Goal: Browse casually: Explore the website without a specific task or goal

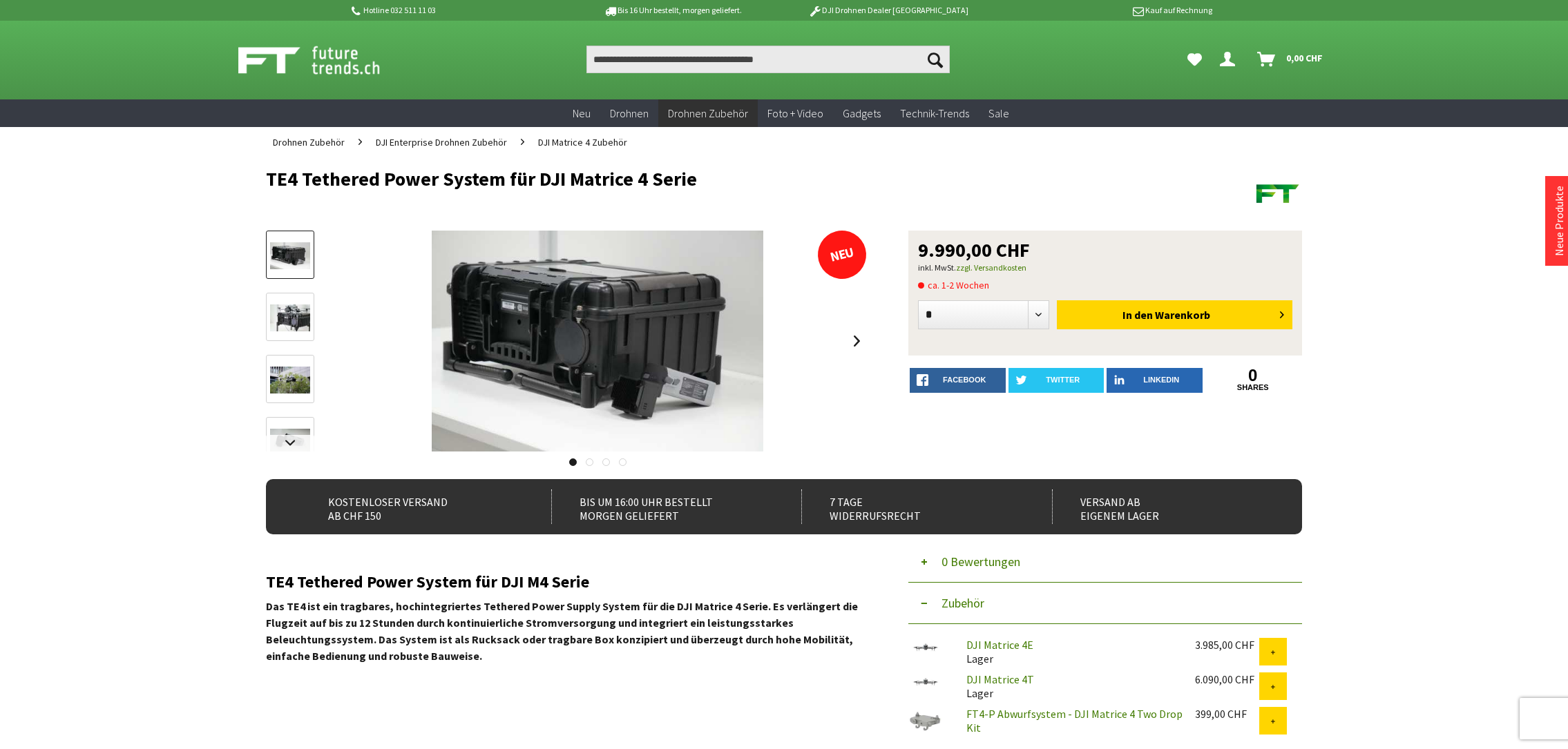
click at [284, 310] on img at bounding box center [291, 318] width 40 height 27
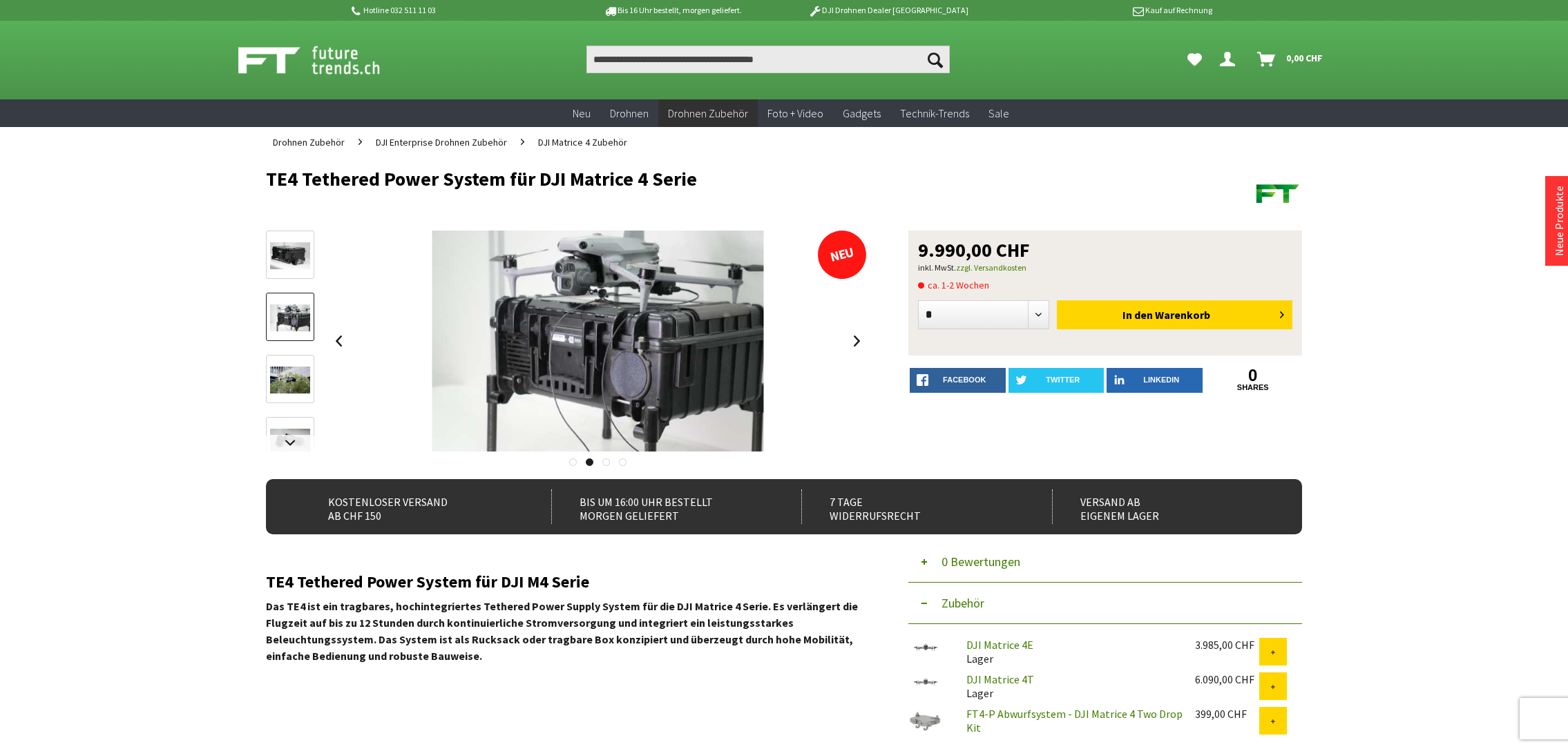
click at [297, 392] on img at bounding box center [291, 380] width 40 height 27
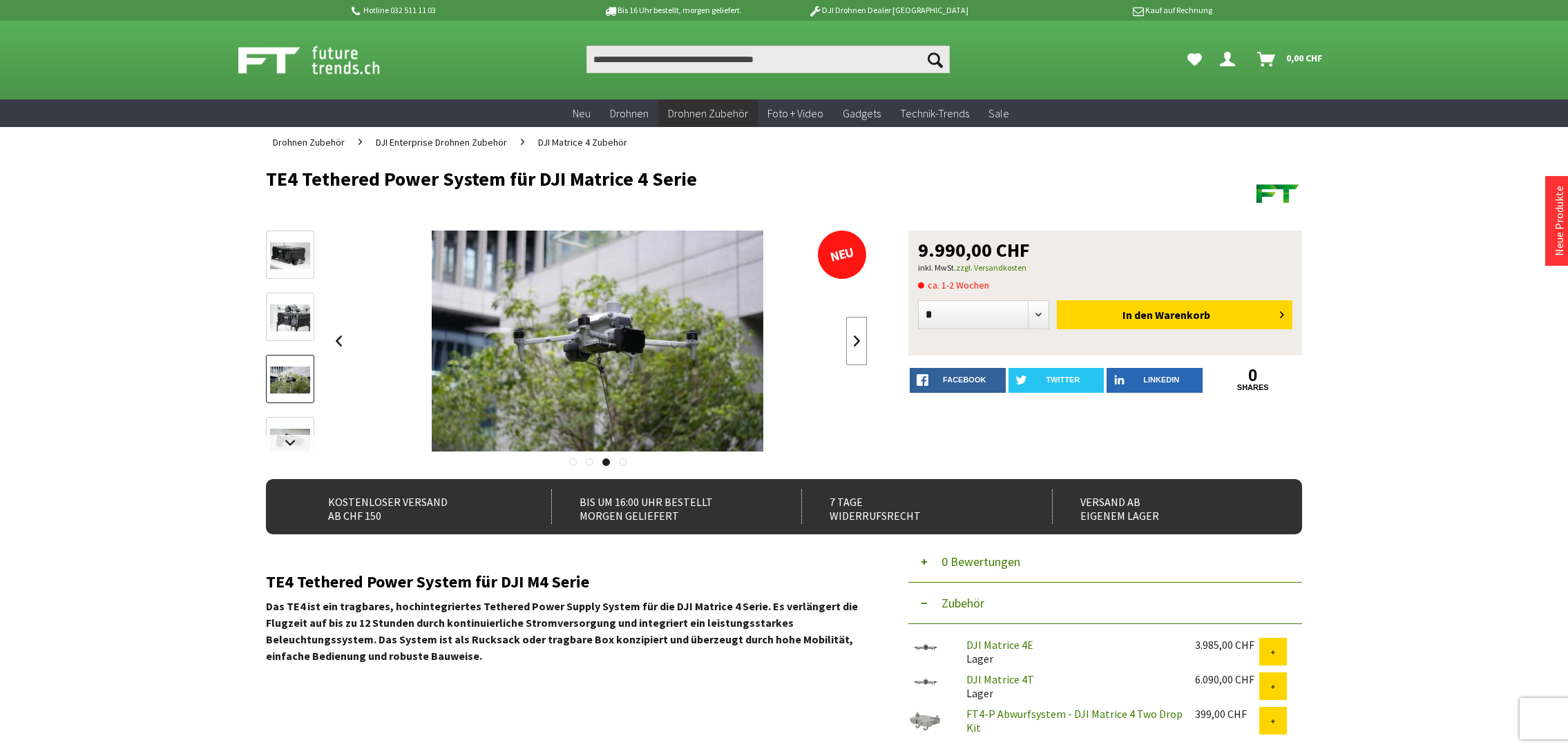
click at [858, 336] on link at bounding box center [856, 341] width 21 height 48
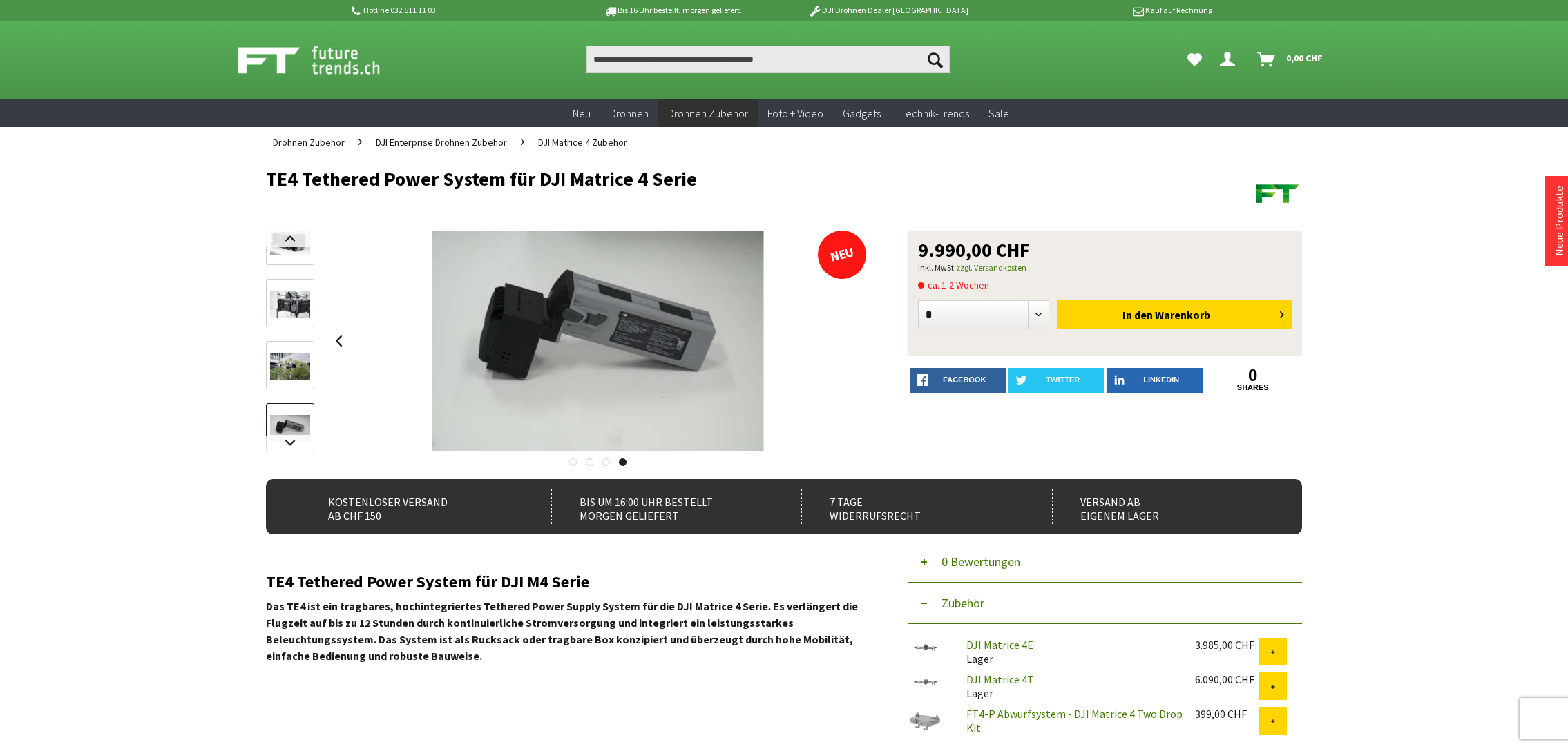
click at [857, 336] on div at bounding box center [598, 341] width 539 height 221
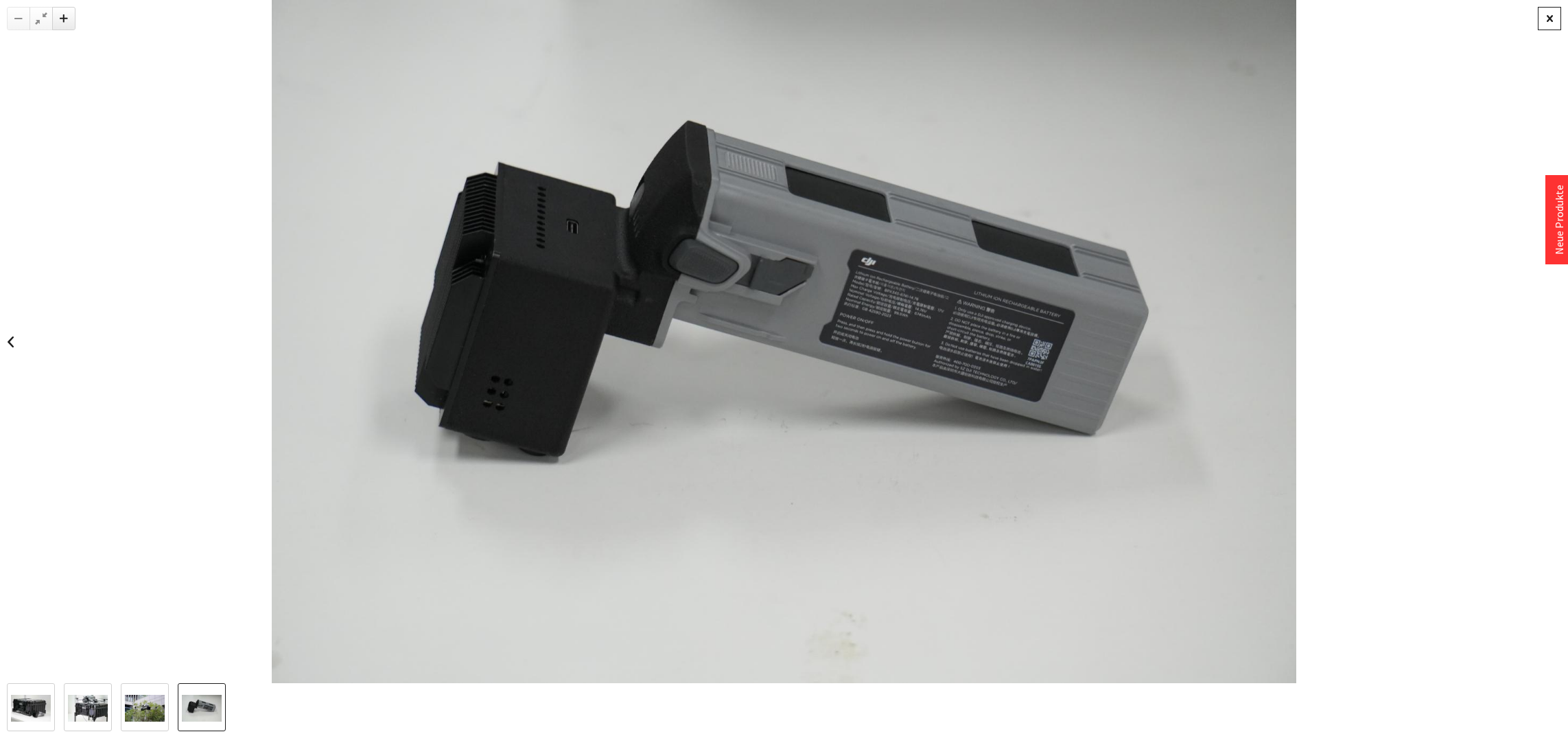
click at [1551, 19] on div at bounding box center [1549, 19] width 24 height 24
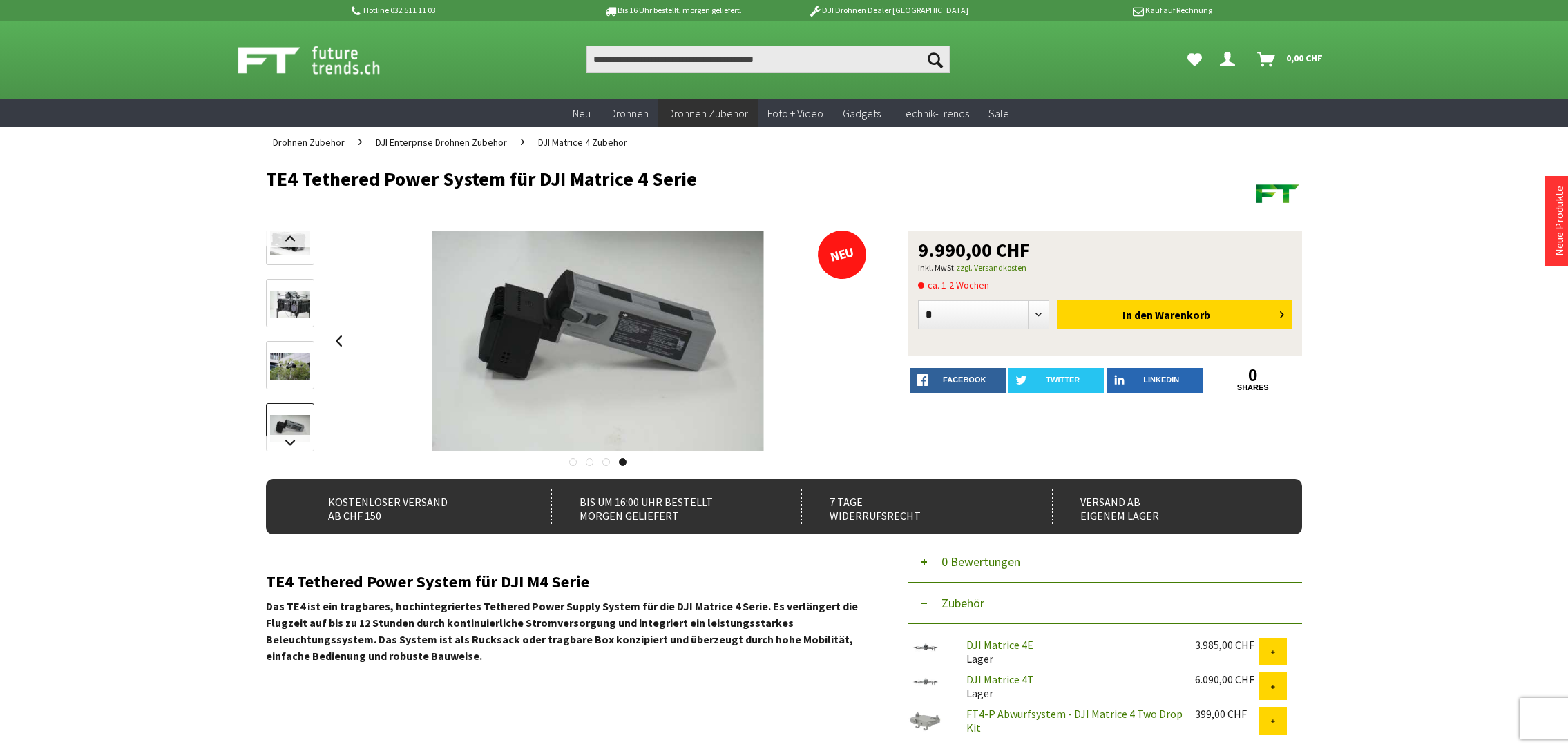
click at [292, 239] on link at bounding box center [290, 239] width 48 height 17
click at [296, 265] on img at bounding box center [291, 255] width 40 height 27
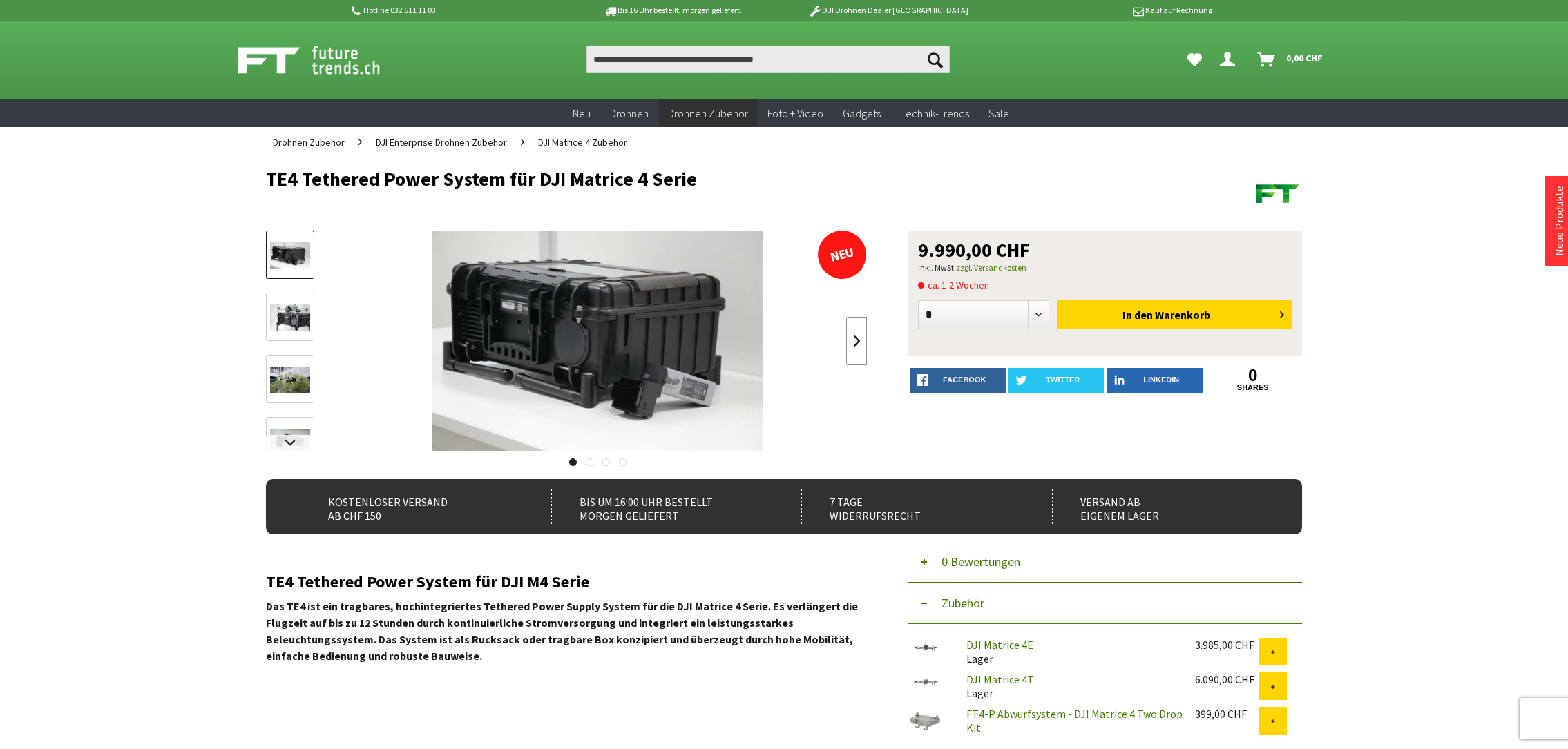
click at [848, 341] on link at bounding box center [856, 341] width 21 height 48
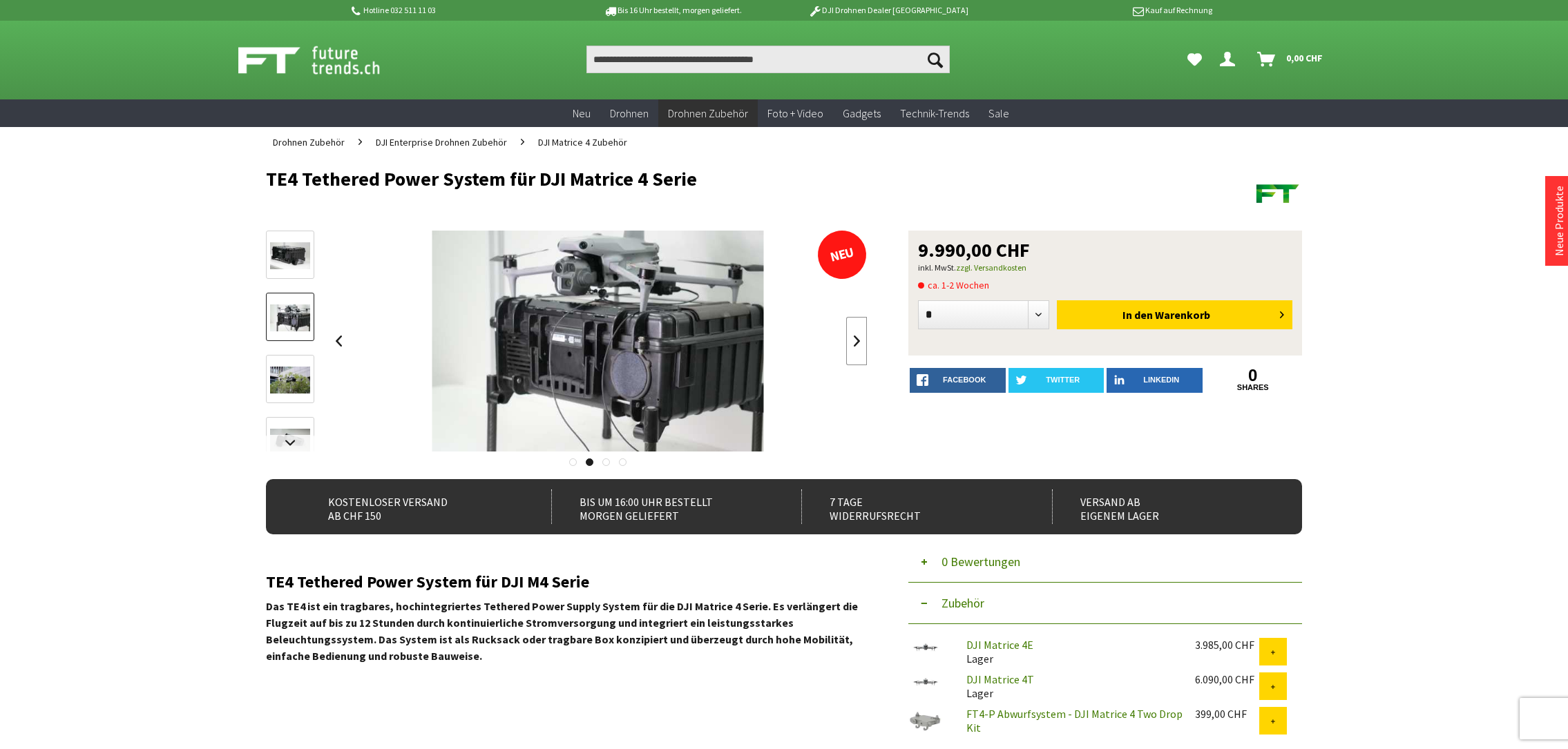
click at [850, 339] on link at bounding box center [856, 341] width 21 height 48
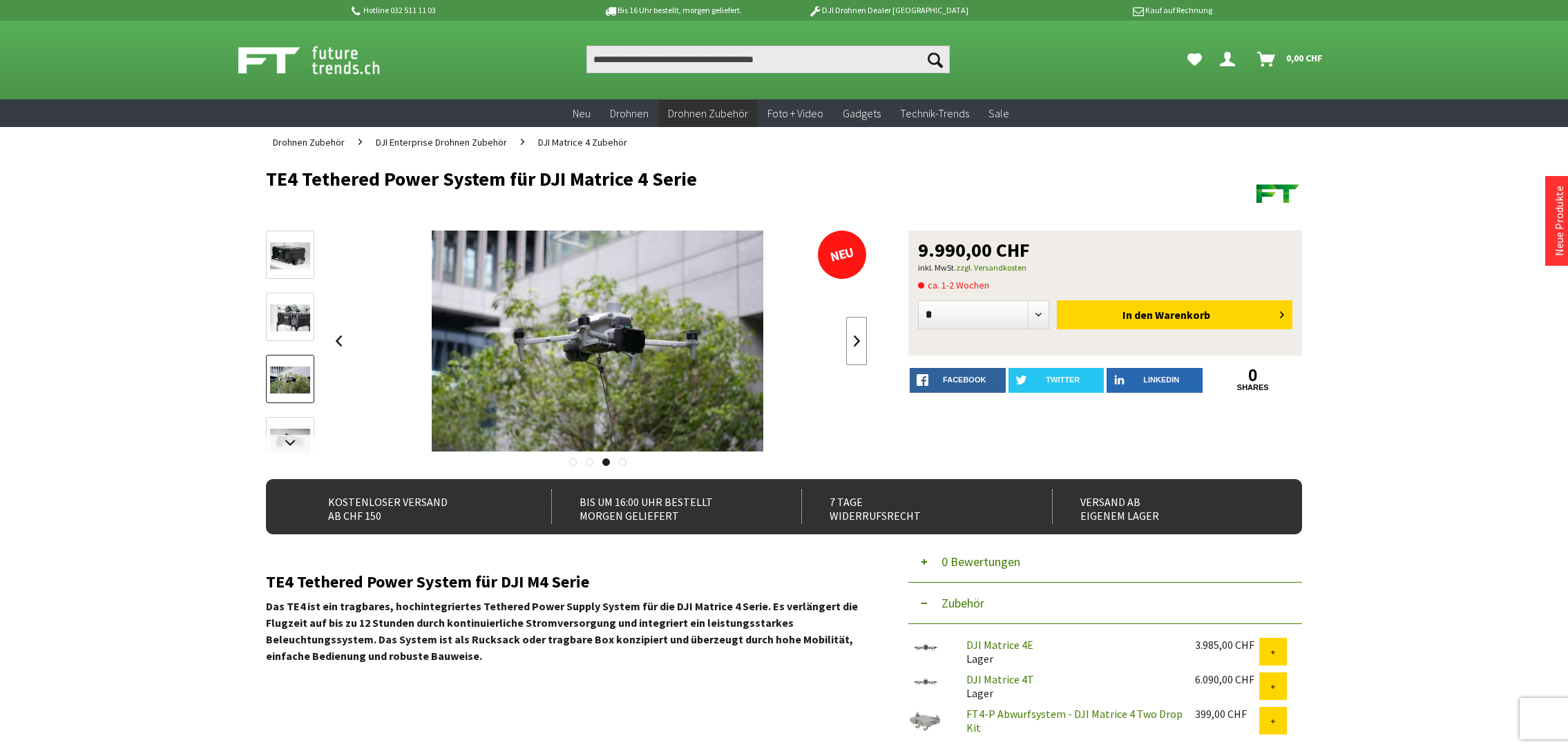
click at [848, 337] on link at bounding box center [856, 341] width 21 height 48
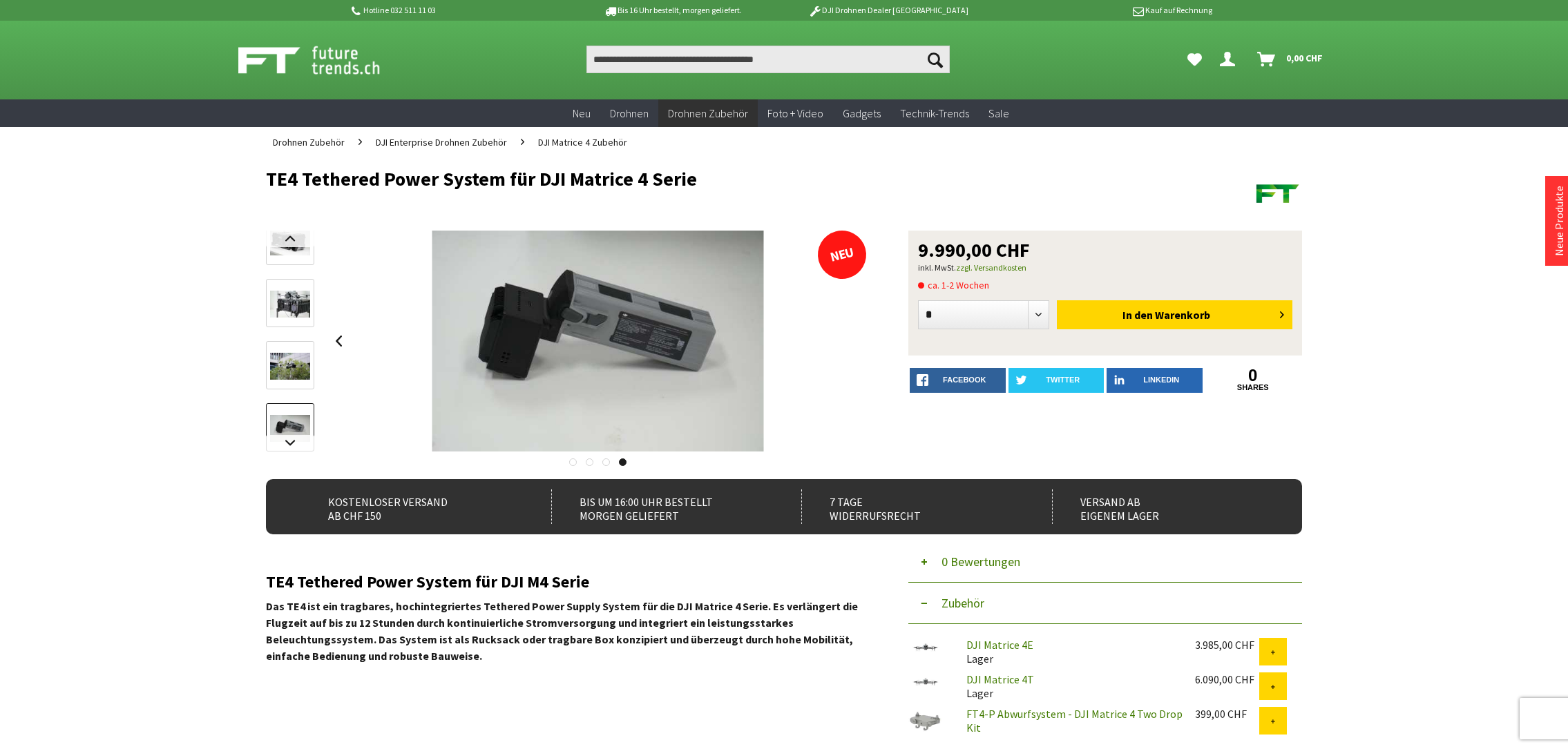
click at [848, 337] on div at bounding box center [598, 341] width 539 height 221
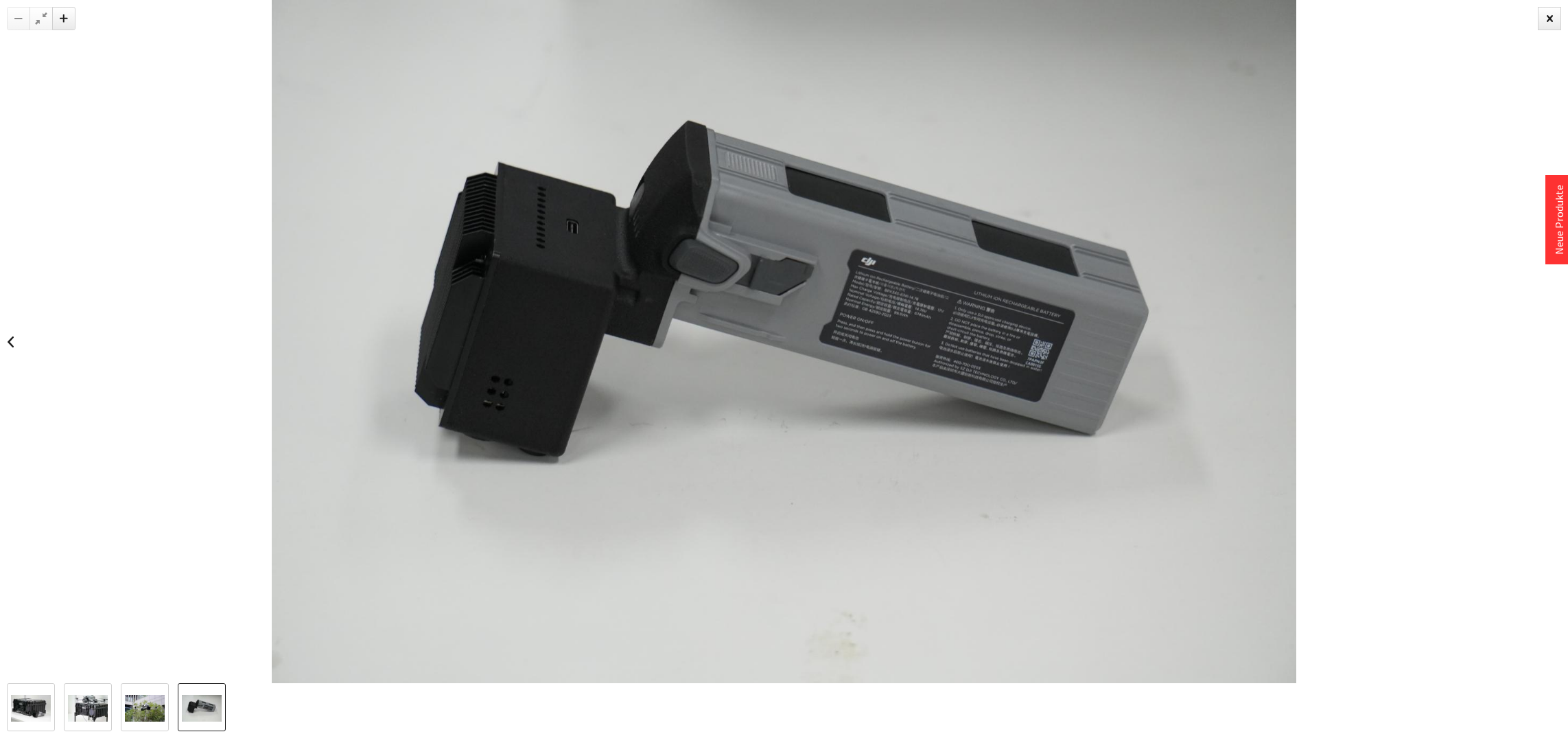
click at [843, 335] on img at bounding box center [783, 342] width 1024 height 684
click at [1551, 21] on div at bounding box center [1549, 19] width 24 height 24
